Goal: Information Seeking & Learning: Understand process/instructions

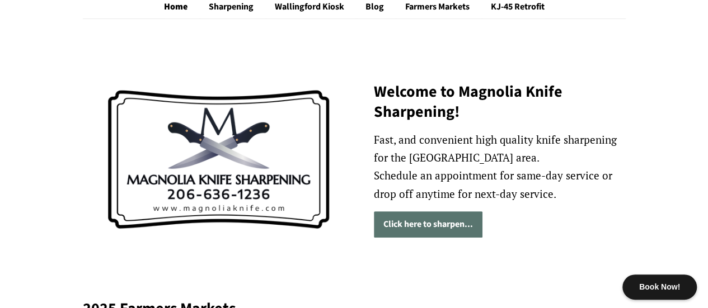
scroll to position [224, 0]
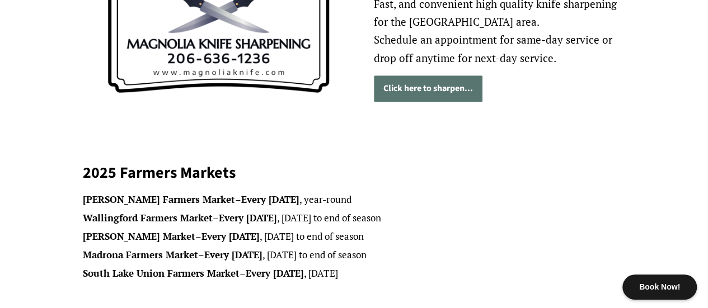
click at [424, 97] on link "Click here to sharpen..." at bounding box center [428, 89] width 109 height 26
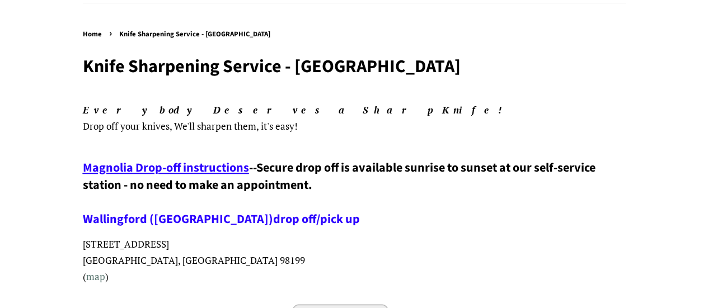
scroll to position [112, 0]
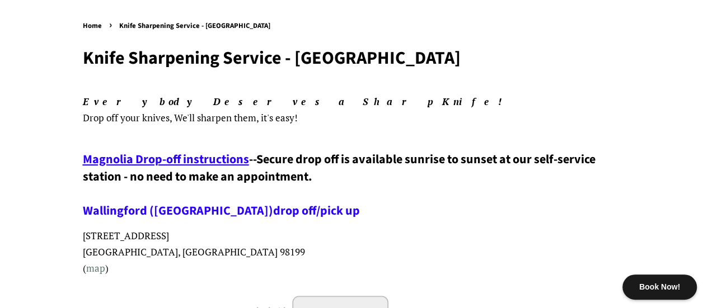
click at [221, 163] on span "Magnolia Drop-off instructions" at bounding box center [166, 160] width 166 height 18
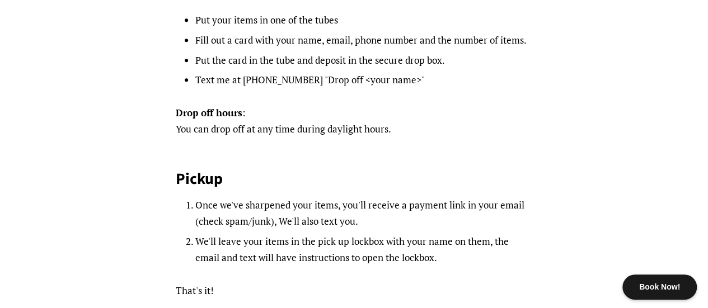
scroll to position [168, 0]
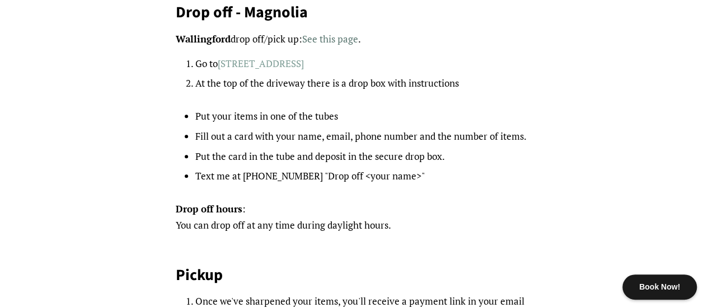
click at [266, 65] on link "3501 W. Commodore Way, Seattle Wa 98199" at bounding box center [261, 63] width 86 height 13
click at [460, 118] on li "Put your items in one of the tubes" at bounding box center [363, 117] width 337 height 16
